Goal: Information Seeking & Learning: Learn about a topic

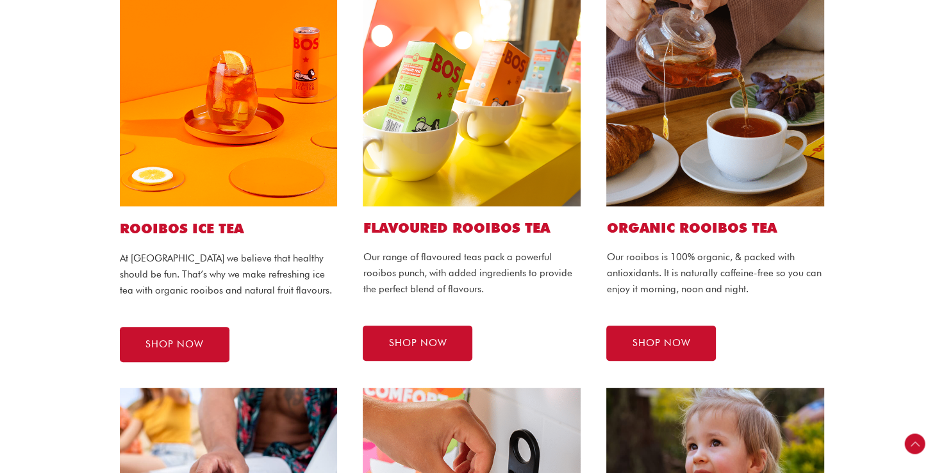
scroll to position [302, 0]
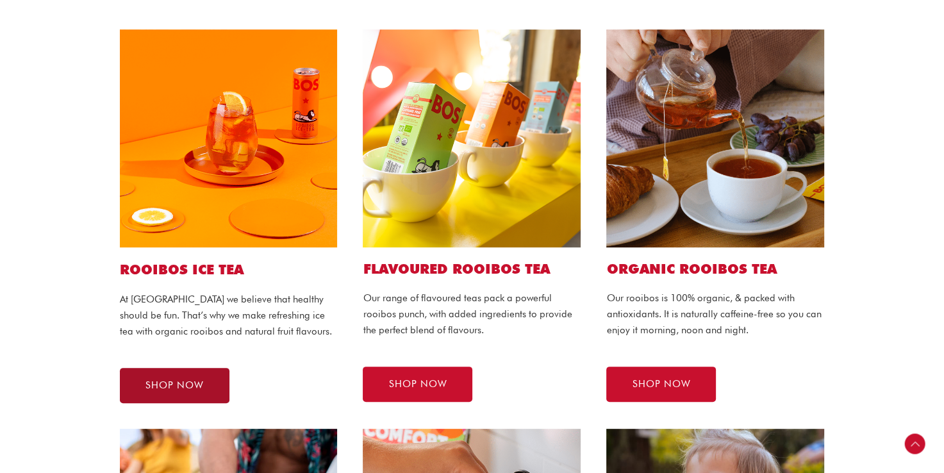
click at [151, 387] on span "SHOP NOW" at bounding box center [174, 386] width 58 height 10
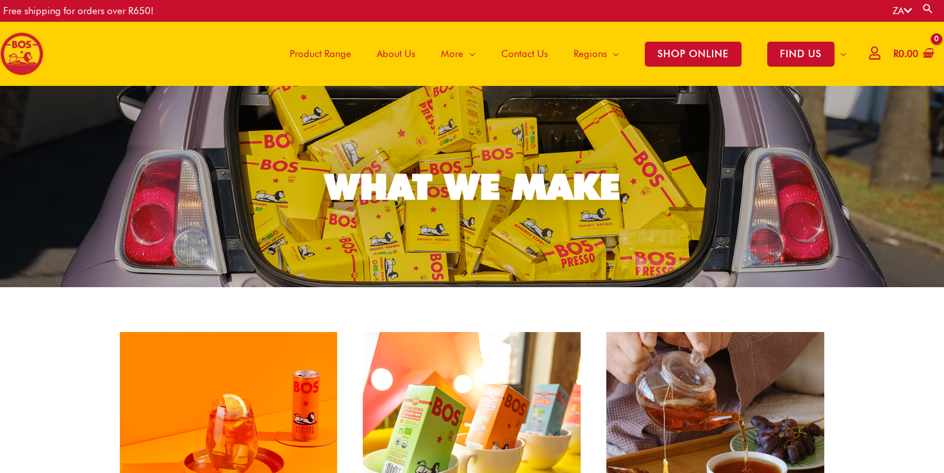
click at [310, 58] on span "Product Range" at bounding box center [321, 54] width 62 height 38
click at [21, 62] on img at bounding box center [22, 54] width 44 height 44
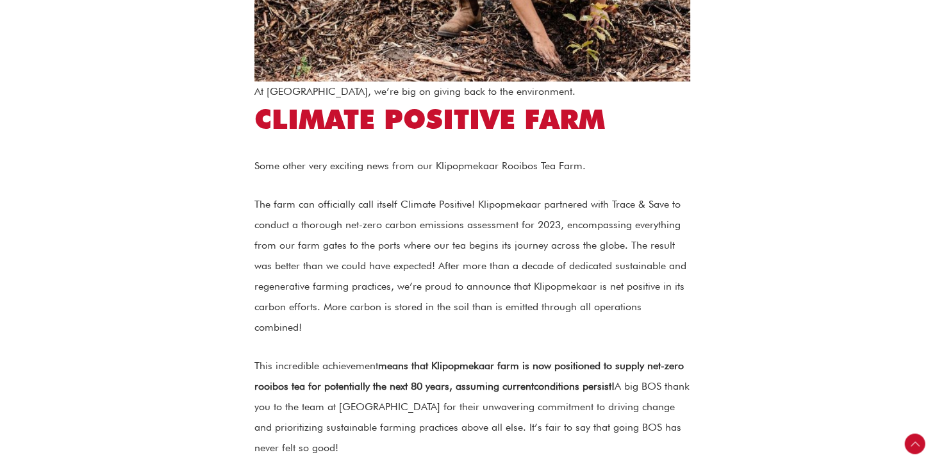
scroll to position [1282, 0]
click at [331, 155] on p "Some other very exciting news from our Klipopmekaar Rooibos Tea Farm." at bounding box center [472, 165] width 436 height 21
drag, startPoint x: 331, startPoint y: 147, endPoint x: 368, endPoint y: 188, distance: 55.3
click at [368, 194] on p "The farm can officially call itself Climate Positive! Klipopmekaar partnered wi…" at bounding box center [472, 266] width 436 height 144
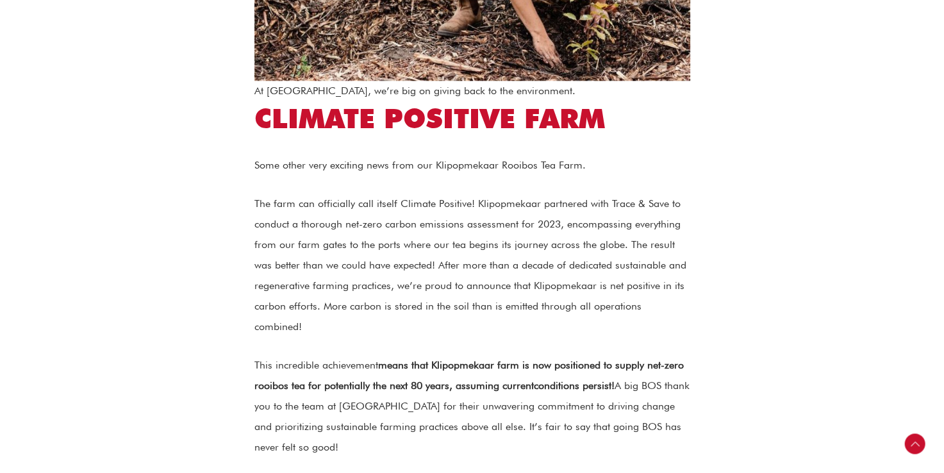
click at [735, 160] on section "Join us on an epic journey as we dive into the essence of rooibos tea and its e…" at bounding box center [472, 341] width 944 height 2561
click at [413, 359] on strong "means that Klipopmekaar farm is now positioned to supply net-zero rooibos tea f…" at bounding box center [468, 375] width 429 height 33
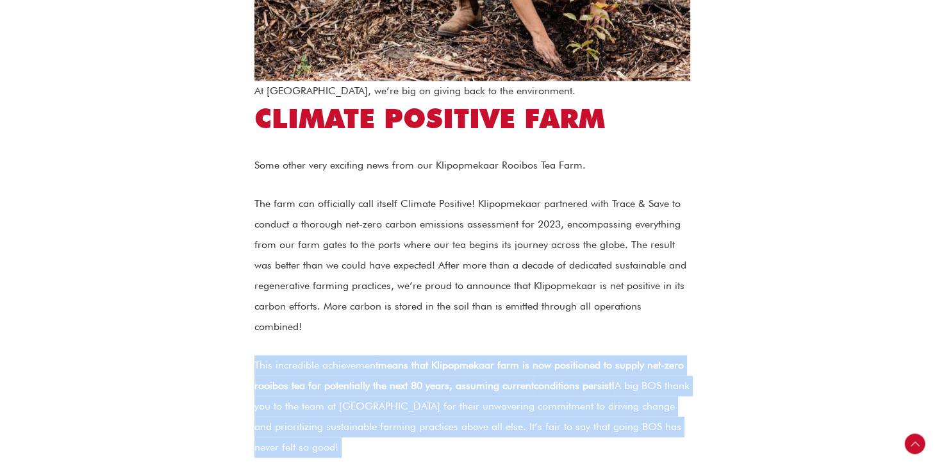
click at [413, 359] on strong "means that Klipopmekaar farm is now positioned to supply net-zero rooibos tea f…" at bounding box center [468, 375] width 429 height 33
drag, startPoint x: 413, startPoint y: 322, endPoint x: 588, endPoint y: 357, distance: 177.7
click at [588, 357] on p "This incredible achievement means that Klipopmekaar farm is now positioned to s…" at bounding box center [472, 406] width 436 height 103
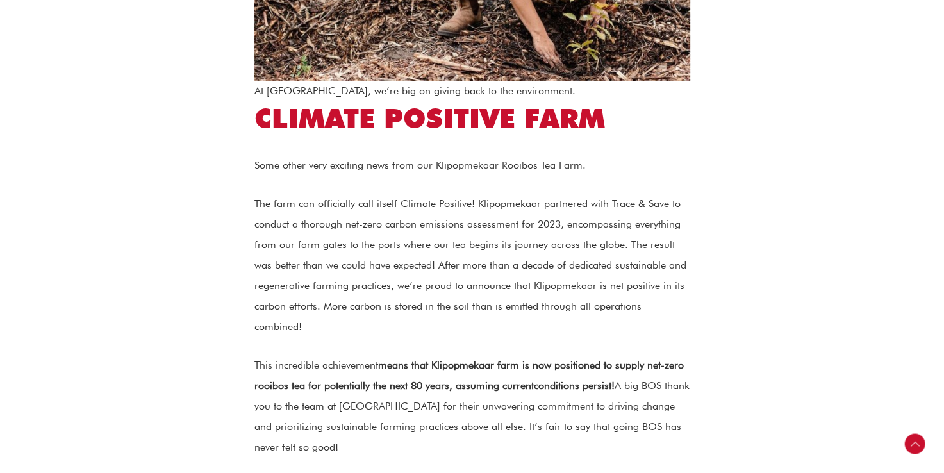
click at [793, 288] on section "Join us on an epic journey as we dive into the essence of rooibos tea and its e…" at bounding box center [472, 341] width 944 height 2561
